Goal: Communication & Community: Participate in discussion

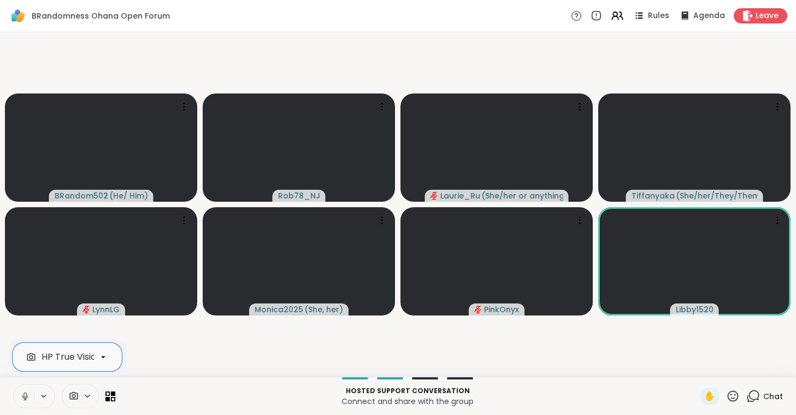
click at [14, 385] on button at bounding box center [24, 396] width 21 height 23
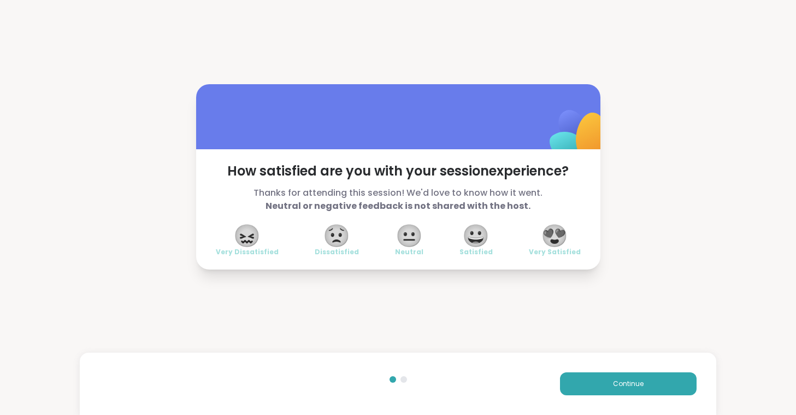
click at [555, 231] on span "😍" at bounding box center [554, 236] width 27 height 20
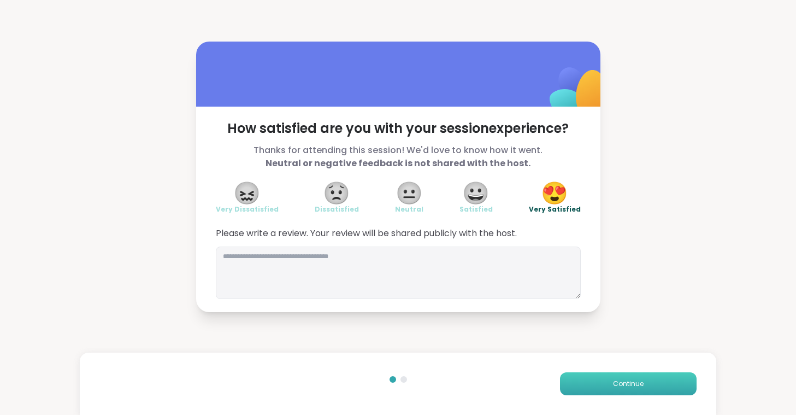
click at [623, 386] on span "Continue" at bounding box center [628, 384] width 31 height 10
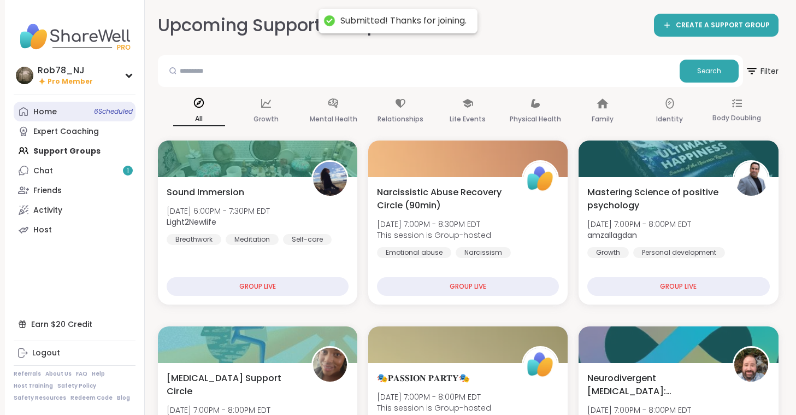
click at [86, 110] on link "Home 6 Scheduled" at bounding box center [75, 112] width 122 height 20
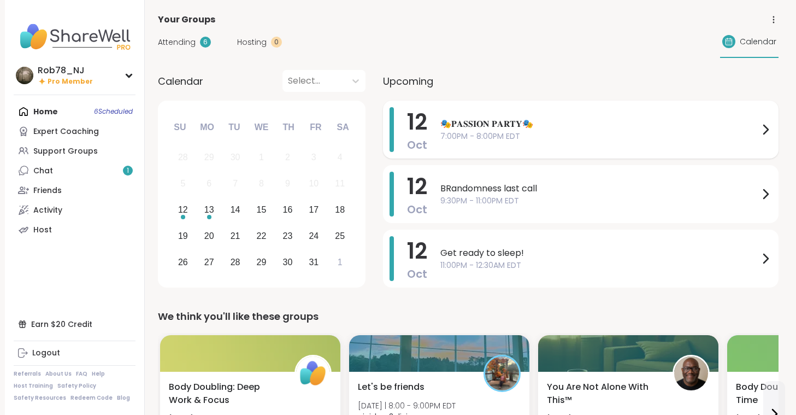
click at [509, 129] on span "🎭𝐏𝐀𝐒𝐒𝐈𝐎𝐍 𝐏𝐀𝐑𝐓𝐘🎭" at bounding box center [600, 124] width 319 height 13
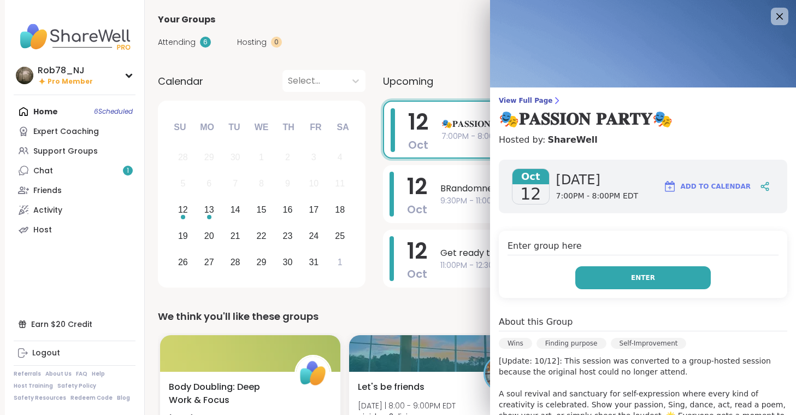
click at [637, 275] on span "Enter" at bounding box center [643, 278] width 24 height 10
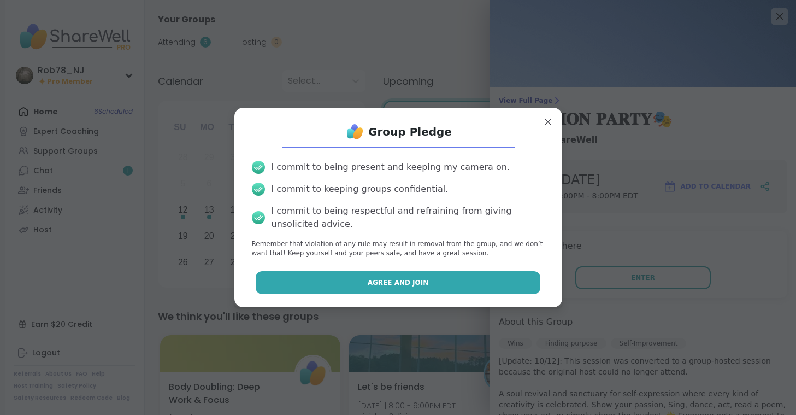
click at [454, 277] on button "Agree and Join" at bounding box center [398, 282] width 285 height 23
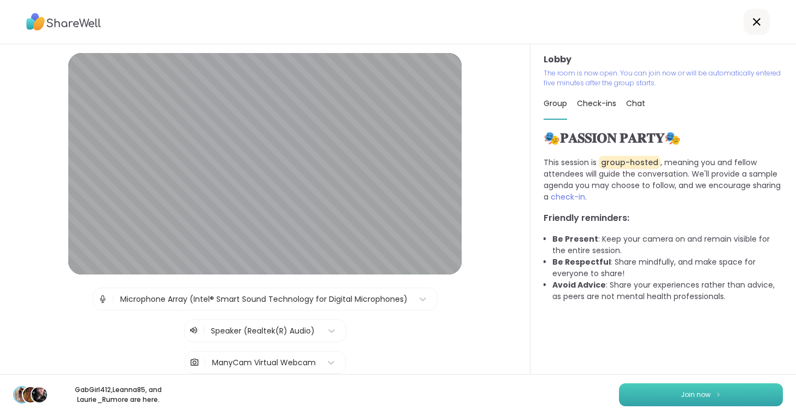
click at [702, 397] on span "Join now" at bounding box center [696, 395] width 30 height 10
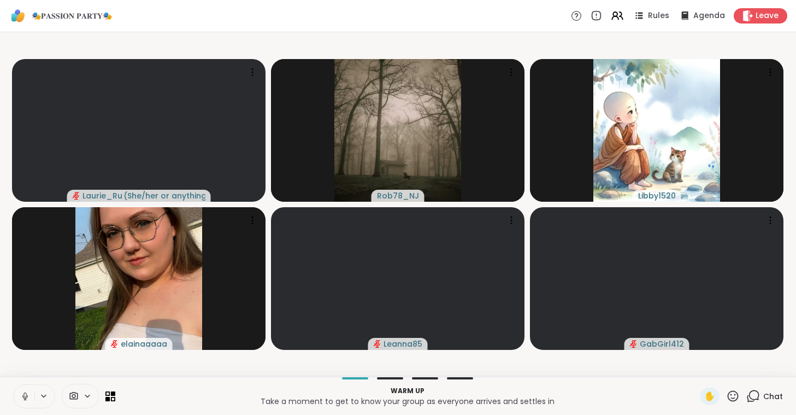
click at [30, 397] on icon at bounding box center [25, 396] width 10 height 10
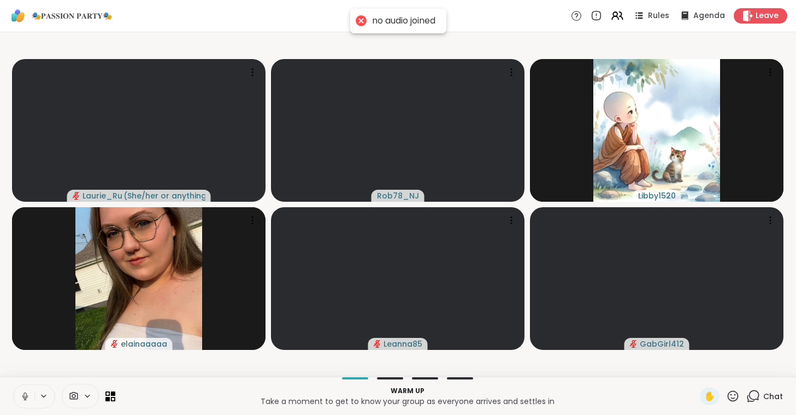
click at [22, 396] on icon at bounding box center [25, 396] width 10 height 10
click at [28, 392] on icon at bounding box center [25, 396] width 10 height 10
click at [80, 394] on span at bounding box center [72, 396] width 21 height 10
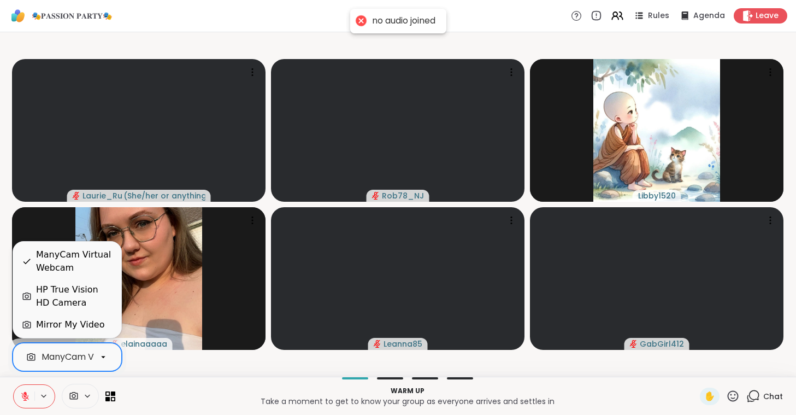
scroll to position [0, 49]
click at [77, 353] on div "ManyCam Virtual Webcam" at bounding box center [51, 356] width 116 height 13
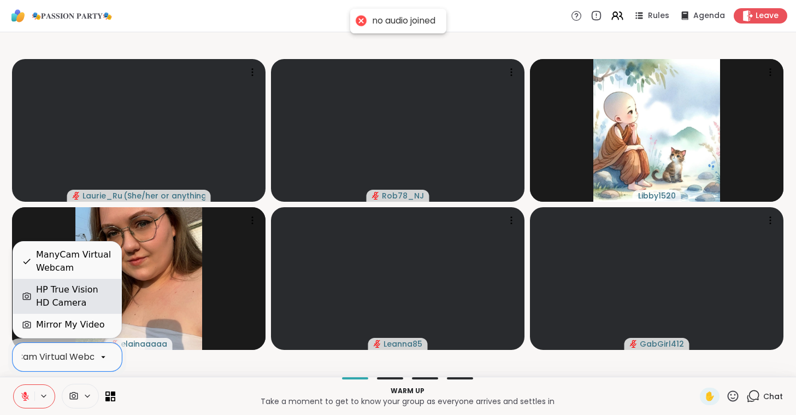
click at [70, 293] on div "HP True Vision HD Camera" at bounding box center [74, 296] width 77 height 26
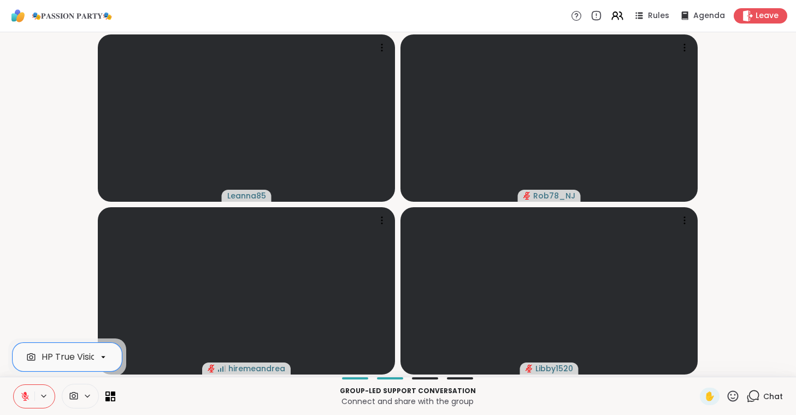
click at [22, 390] on button at bounding box center [24, 396] width 21 height 23
